Goal: Task Accomplishment & Management: Use online tool/utility

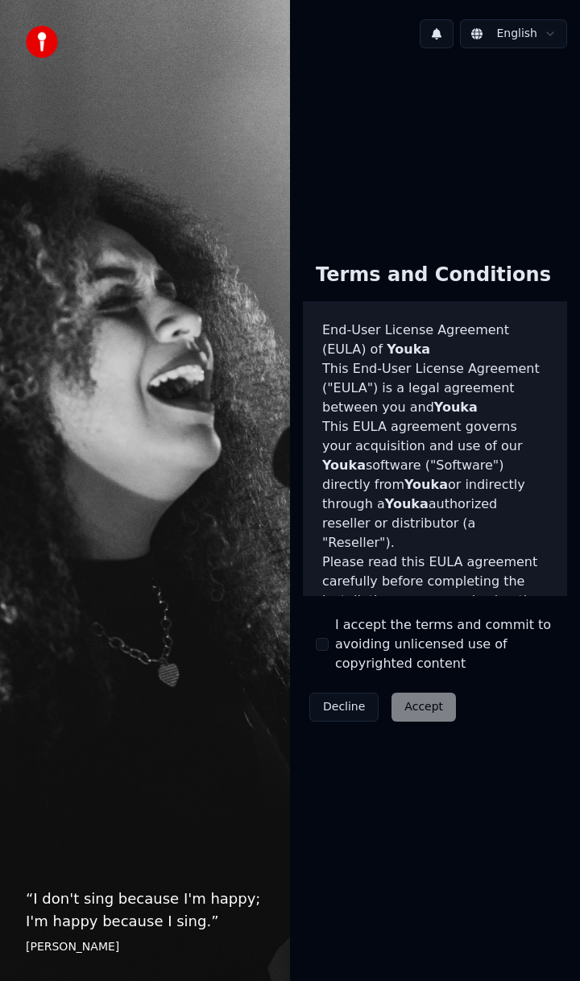
click at [324, 641] on button "I accept the terms and commit to avoiding unlicensed use of copyrighted content" at bounding box center [322, 644] width 13 height 13
click at [419, 708] on button "Accept" at bounding box center [423, 706] width 64 height 29
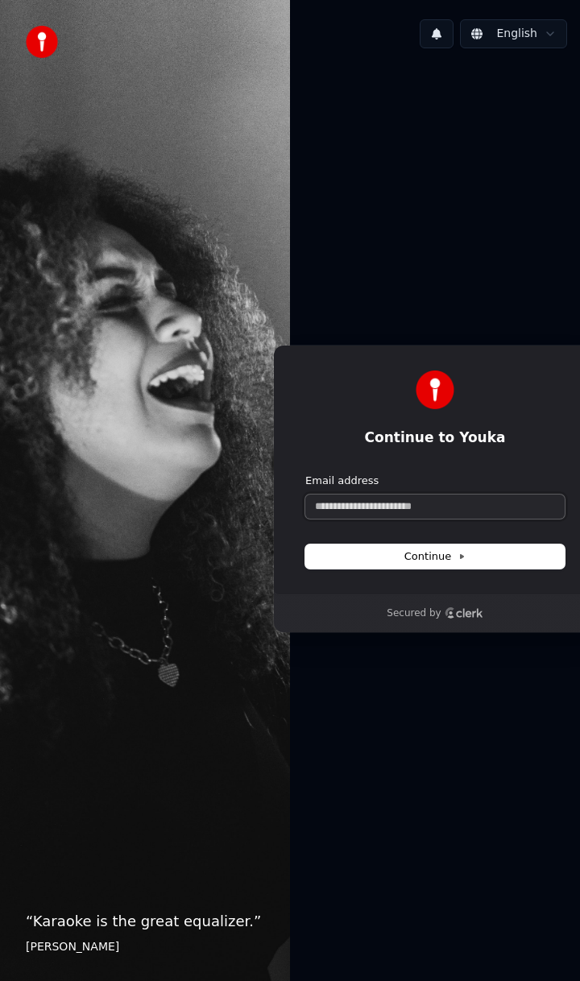
click at [409, 504] on input "Email address" at bounding box center [434, 506] width 259 height 24
click at [443, 559] on span "Continue" at bounding box center [434, 556] width 61 height 14
type input "**********"
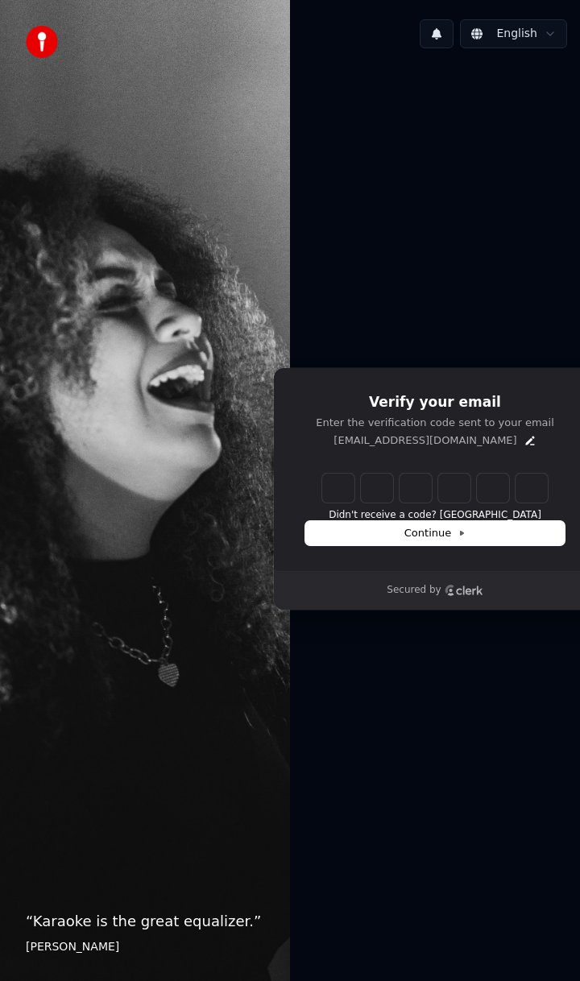
click at [336, 498] on input "Enter verification code" at bounding box center [434, 487] width 225 height 29
type input "******"
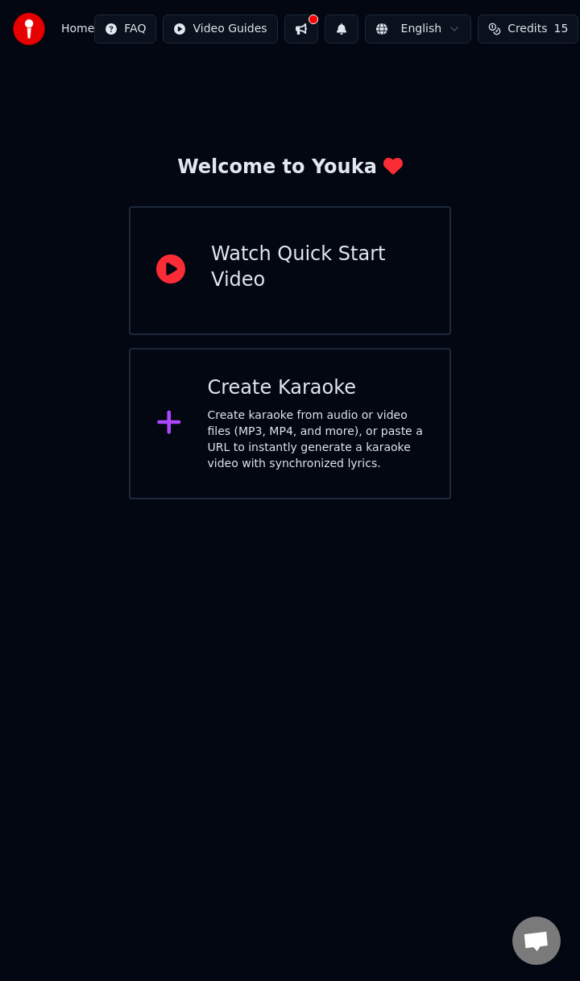
click at [295, 386] on div "Create Karaoke" at bounding box center [316, 388] width 217 height 26
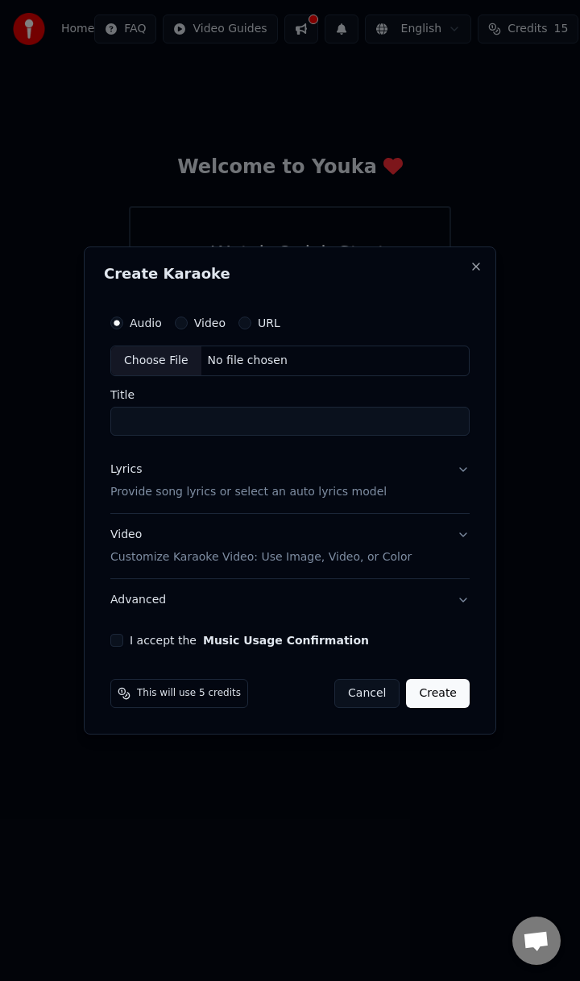
click at [475, 274] on h2 "Create Karaoke" at bounding box center [290, 273] width 372 height 14
click at [472, 266] on button "Close" at bounding box center [475, 266] width 13 height 13
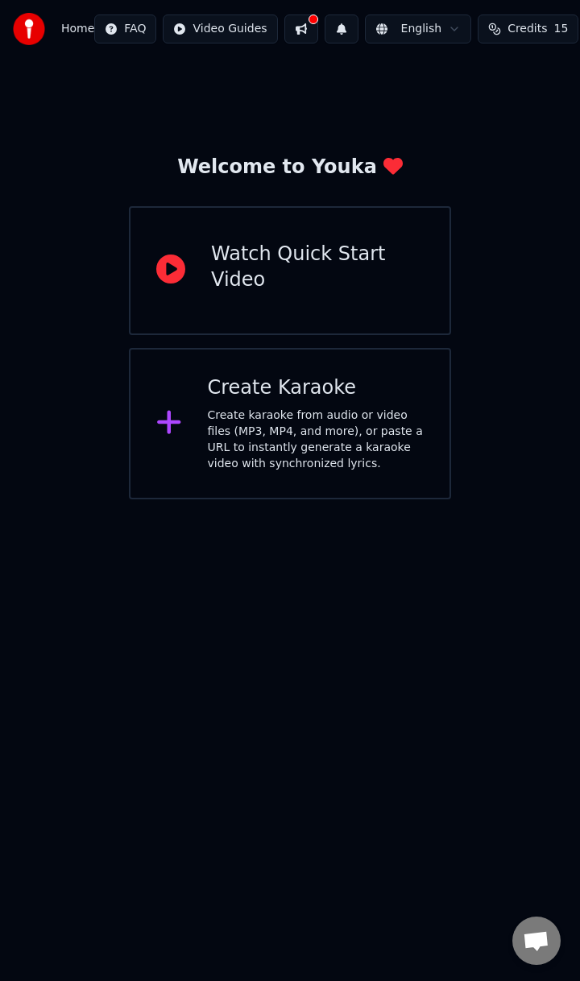
click at [324, 262] on div "Watch Quick Start Video" at bounding box center [317, 268] width 213 height 52
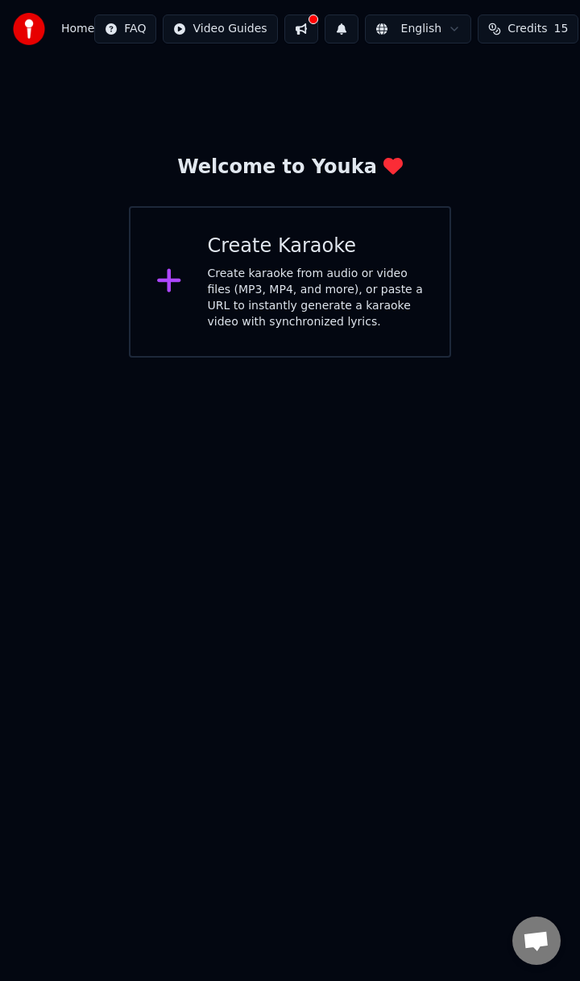
click at [264, 290] on div "Create karaoke from audio or video files (MP3, MP4, and more), or paste a URL t…" at bounding box center [316, 298] width 217 height 64
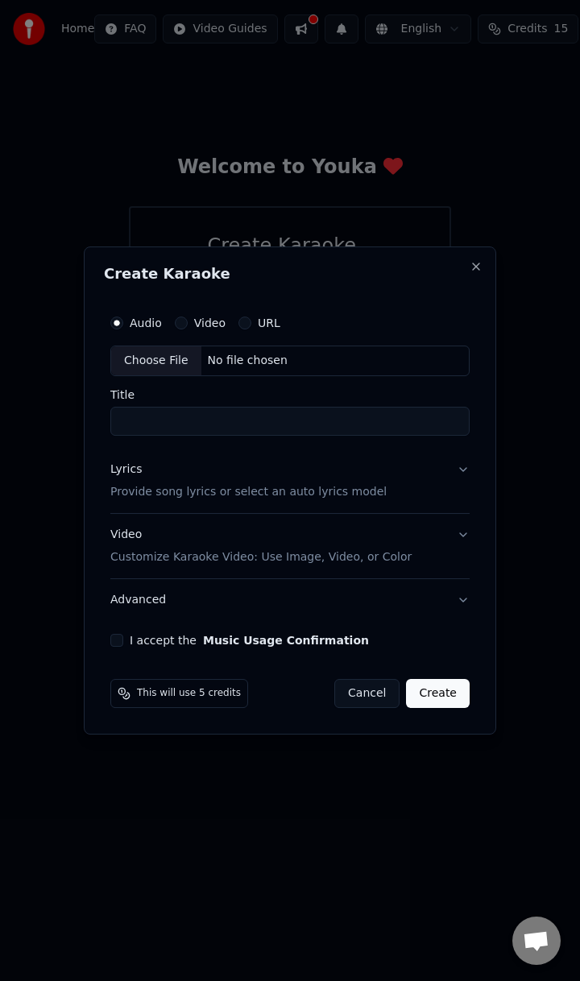
click at [177, 320] on button "Video" at bounding box center [181, 322] width 13 height 13
click at [121, 319] on button "Audio" at bounding box center [116, 322] width 13 height 13
click at [162, 417] on input "Title" at bounding box center [289, 421] width 359 height 29
click at [378, 690] on button "Cancel" at bounding box center [366, 693] width 65 height 29
